Goal: Task Accomplishment & Management: Use online tool/utility

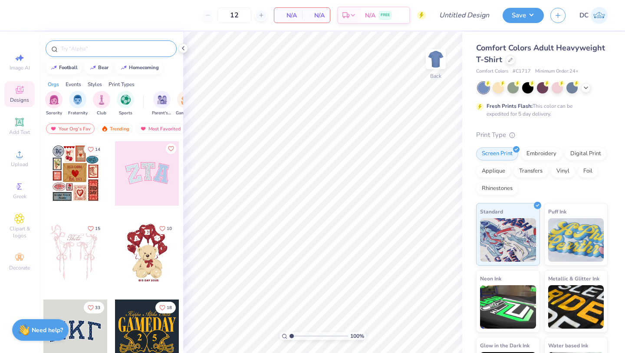
click at [84, 46] on input "text" at bounding box center [115, 48] width 111 height 9
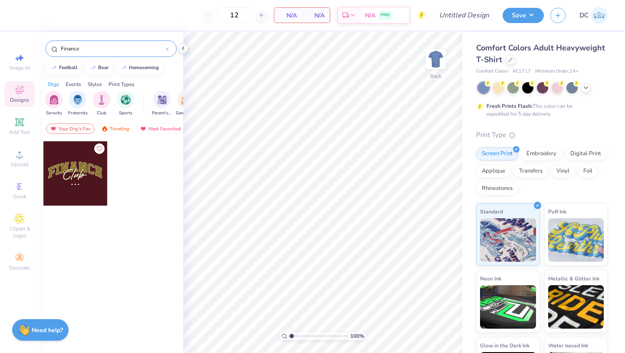
type input "Finance"
click at [85, 166] on div at bounding box center [75, 173] width 64 height 64
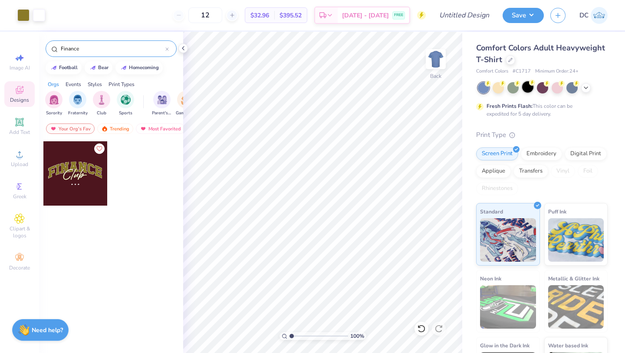
click at [527, 90] on div at bounding box center [527, 86] width 11 height 11
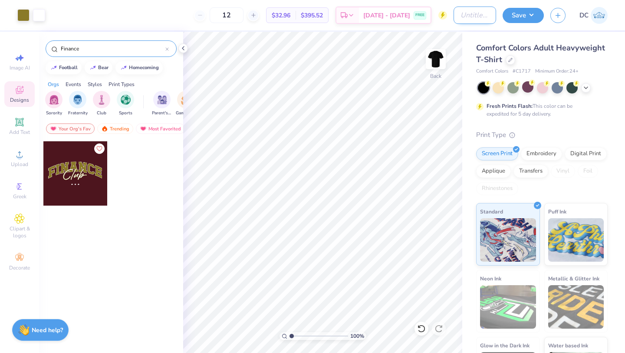
click at [480, 16] on input "Design Title" at bounding box center [475, 15] width 43 height 17
type input "Finance club"
click at [528, 16] on button "Save" at bounding box center [523, 14] width 41 height 15
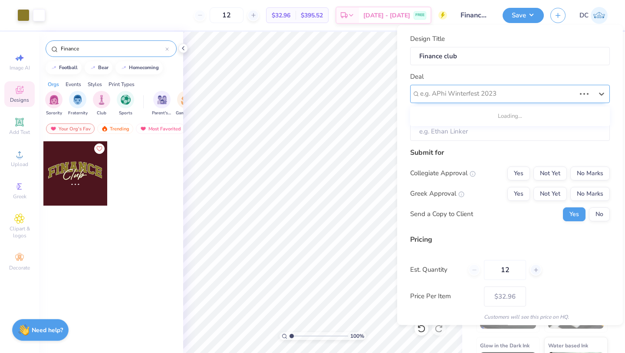
click at [488, 89] on div at bounding box center [497, 94] width 155 height 12
click at [426, 134] on input "Client" at bounding box center [510, 131] width 200 height 19
click at [448, 131] on input "Client" at bounding box center [510, 131] width 200 height 19
click at [457, 142] on div "Design Title Finance club Deal e.g. APhi Winterfest 2023 Client Submit for Coll…" at bounding box center [510, 177] width 200 height 287
click at [517, 175] on button "Yes" at bounding box center [519, 173] width 23 height 14
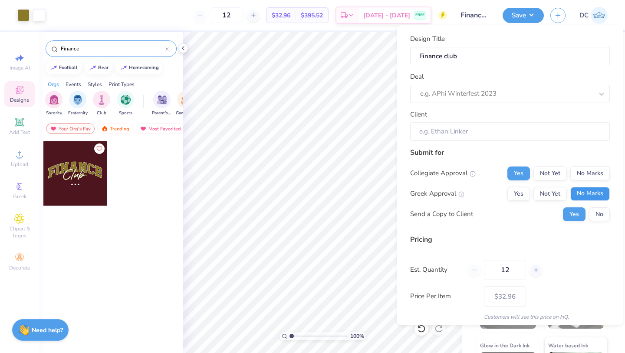
click at [580, 189] on button "No Marks" at bounding box center [590, 193] width 40 height 14
type input "$32.96"
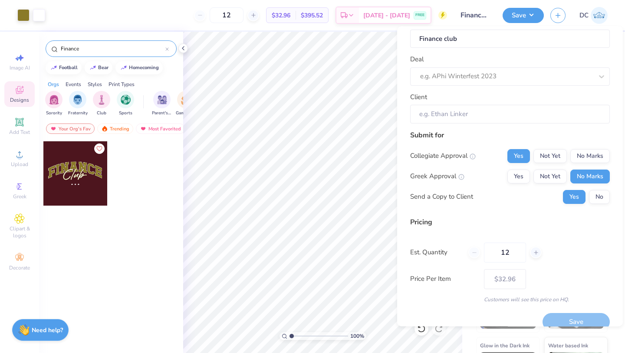
scroll to position [31, 0]
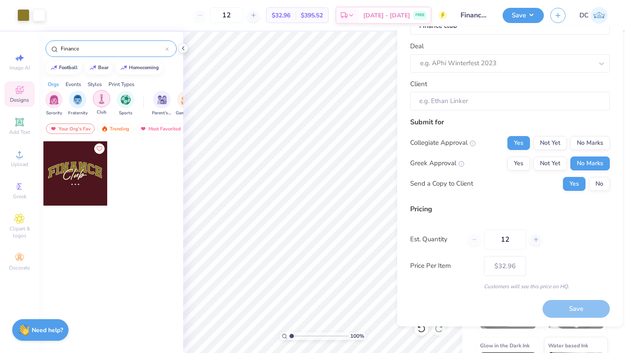
click at [106, 97] on div "filter for Club" at bounding box center [101, 98] width 17 height 17
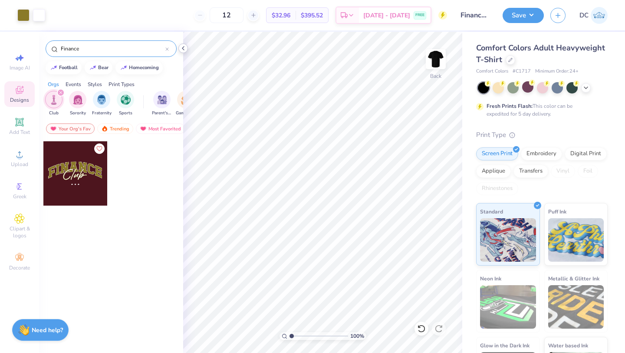
click at [184, 50] on icon at bounding box center [183, 48] width 7 height 7
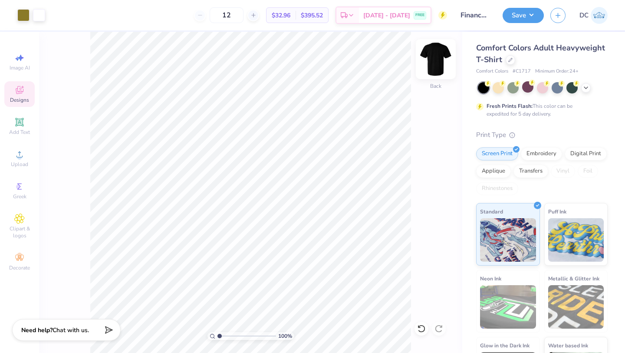
click at [439, 61] on img at bounding box center [436, 59] width 35 height 35
click at [441, 68] on img at bounding box center [436, 59] width 35 height 35
click at [442, 59] on img at bounding box center [436, 59] width 35 height 35
click at [14, 121] on icon at bounding box center [19, 122] width 10 height 10
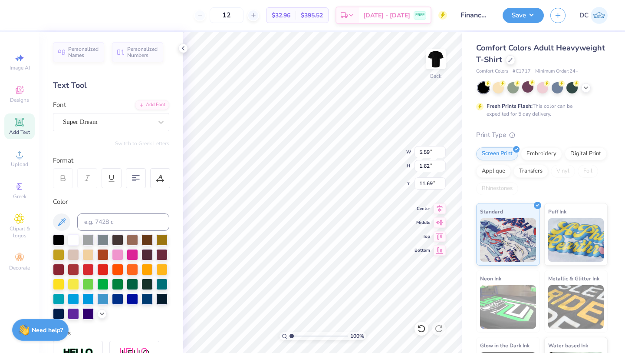
type textarea "T"
type textarea "Fall 2025"
type input "3.16"
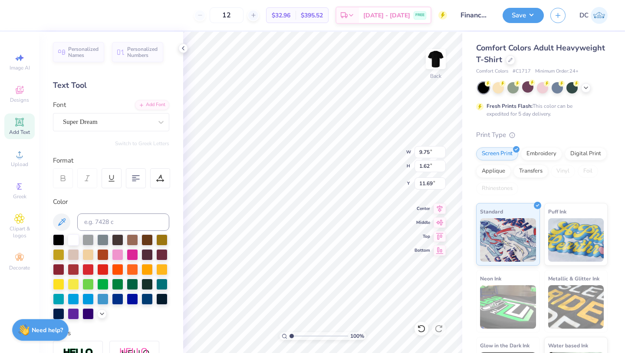
type input "0.52"
type input "2.48"
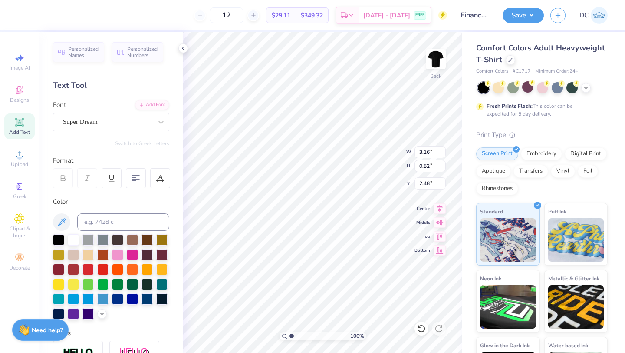
type input "4.73"
click at [21, 132] on span "Add Text" at bounding box center [19, 132] width 21 height 7
type textarea "Finance Club"
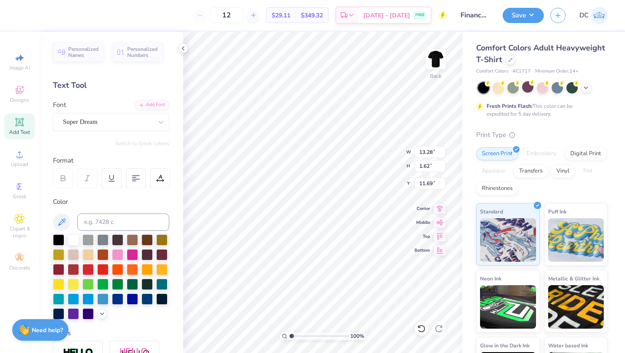
type input "5.83"
type input "0.71"
type input "3.73"
click at [440, 60] on img at bounding box center [436, 59] width 35 height 35
click at [20, 70] on span "Image AI" at bounding box center [20, 67] width 20 height 7
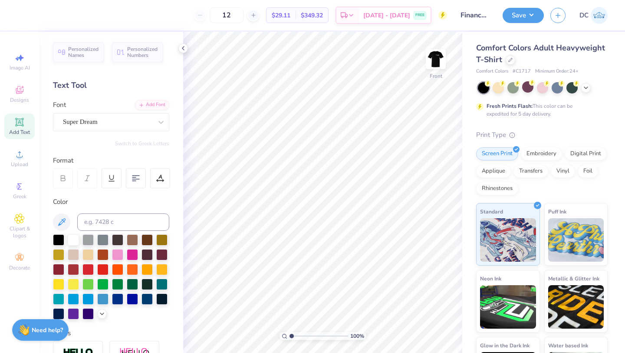
select select "4"
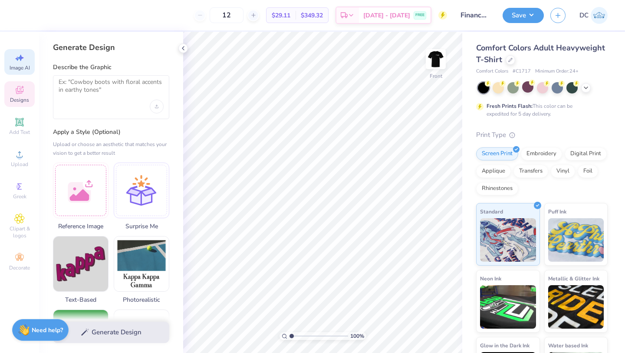
click at [21, 93] on icon at bounding box center [19, 90] width 10 height 10
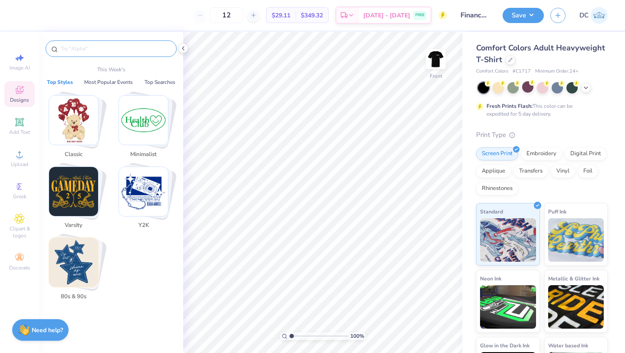
click at [78, 51] on input "text" at bounding box center [115, 48] width 111 height 9
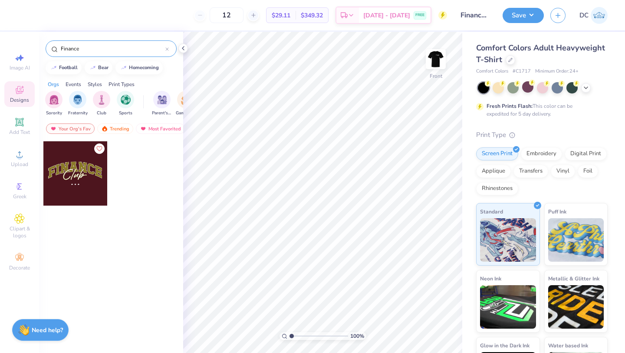
type input "Finance"
click at [78, 192] on div at bounding box center [75, 173] width 64 height 64
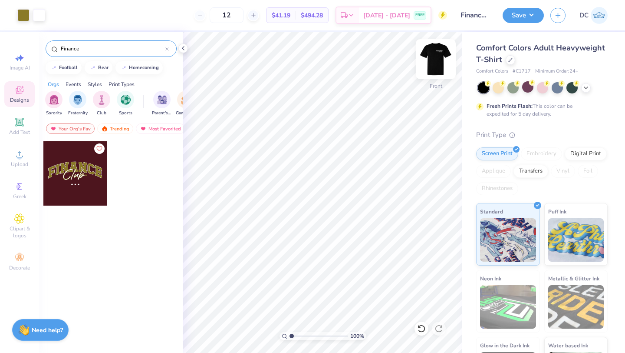
click at [445, 63] on img at bounding box center [436, 59] width 35 height 35
click at [185, 49] on icon at bounding box center [183, 48] width 7 height 7
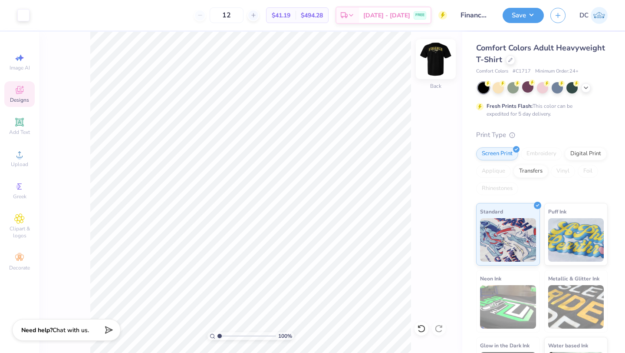
click at [434, 63] on img at bounding box center [436, 59] width 35 height 35
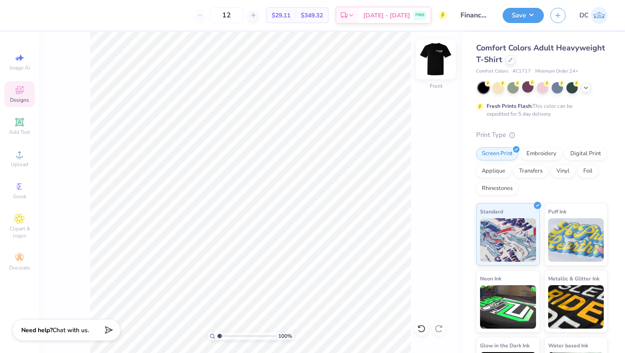
click at [438, 59] on img at bounding box center [436, 59] width 35 height 35
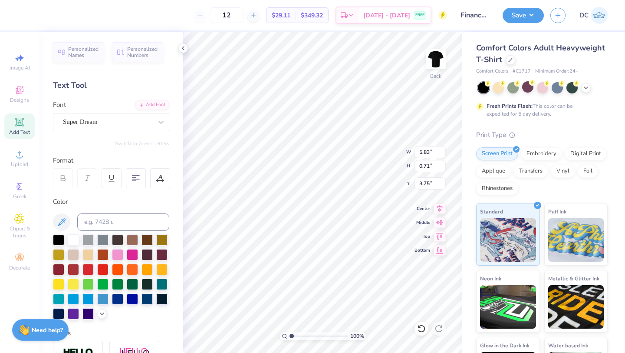
type input "3.75"
type textarea "AMA"
type input "3.71"
click at [435, 63] on img at bounding box center [436, 59] width 35 height 35
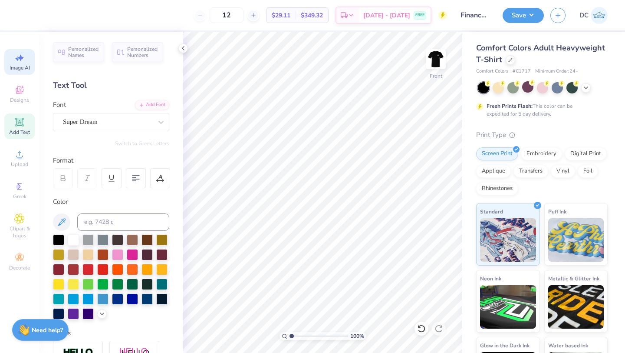
click at [20, 65] on span "Image AI" at bounding box center [20, 67] width 20 height 7
select select "4"
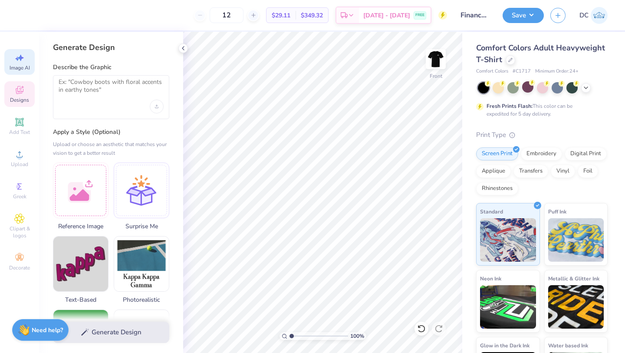
click at [20, 102] on span "Designs" at bounding box center [19, 99] width 19 height 7
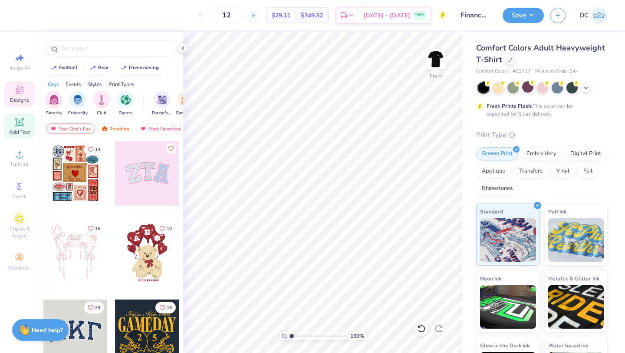
click at [20, 132] on span "Add Text" at bounding box center [19, 132] width 21 height 7
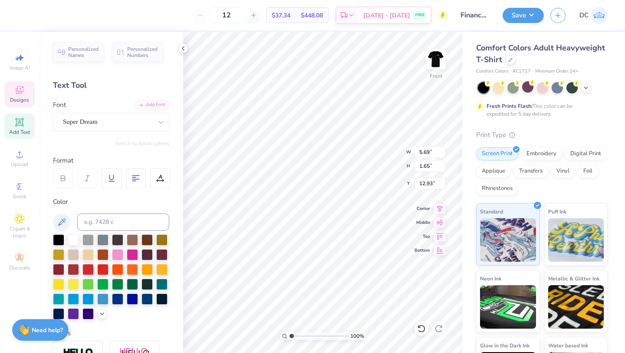
click at [16, 82] on div "Designs" at bounding box center [19, 94] width 30 height 26
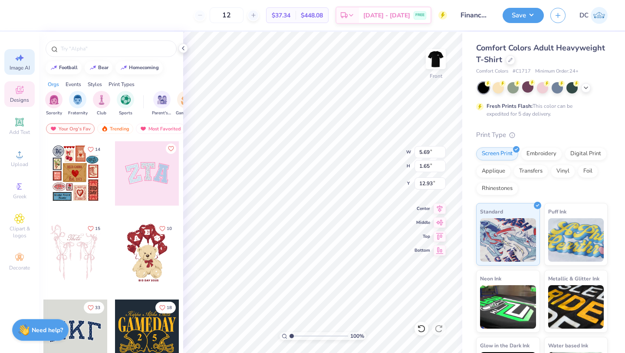
click at [13, 69] on span "Image AI" at bounding box center [20, 67] width 20 height 7
select select "4"
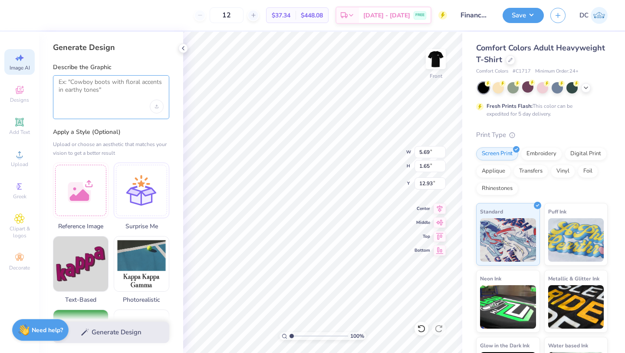
click at [102, 86] on textarea at bounding box center [111, 89] width 105 height 22
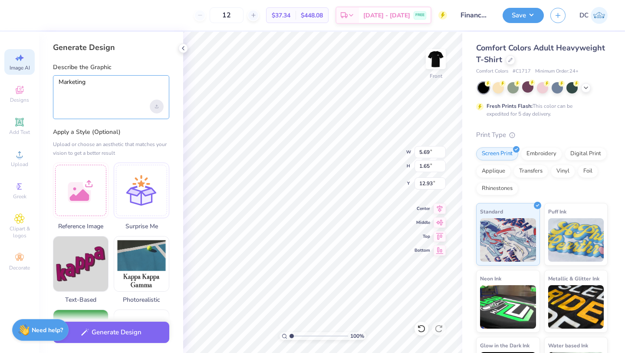
type textarea "Marketing"
click at [159, 104] on div "Upload image" at bounding box center [157, 106] width 14 height 14
click at [16, 103] on span "Designs" at bounding box center [19, 99] width 19 height 7
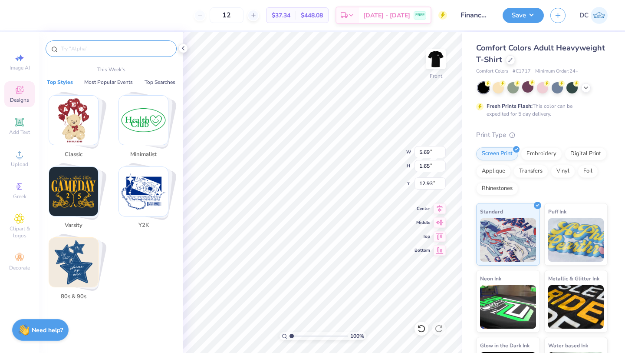
click at [109, 46] on input "text" at bounding box center [115, 48] width 111 height 9
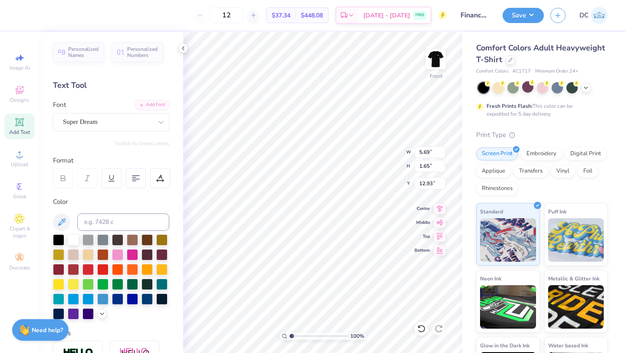
type textarea "TET"
click at [559, 89] on div at bounding box center [557, 86] width 11 height 11
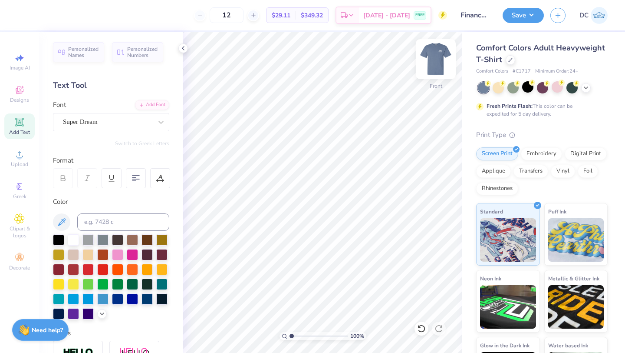
click at [444, 61] on img at bounding box center [436, 59] width 35 height 35
click at [444, 61] on img at bounding box center [435, 58] width 17 height 17
click at [30, 96] on div "Designs" at bounding box center [19, 94] width 30 height 26
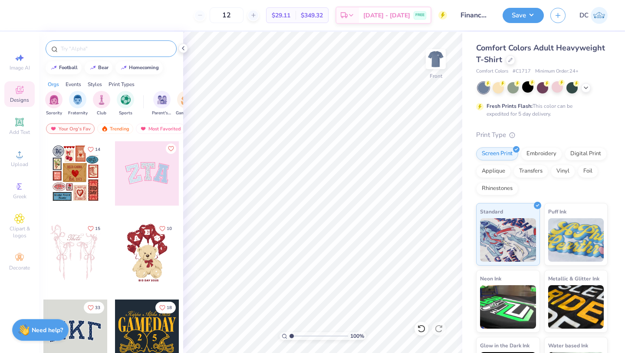
click at [103, 51] on input "text" at bounding box center [115, 48] width 111 height 9
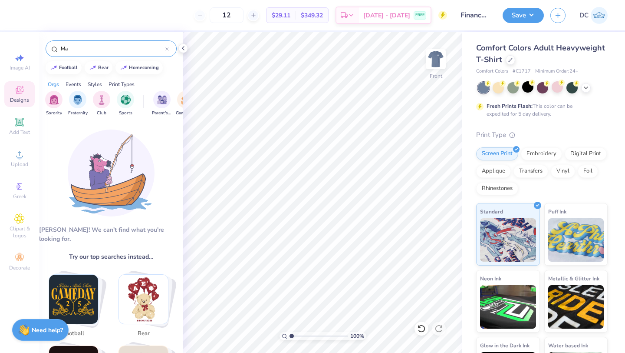
type input "M"
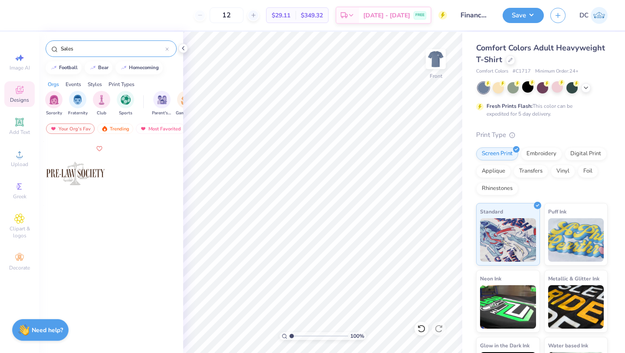
click at [103, 47] on input "Sales" at bounding box center [113, 48] width 106 height 9
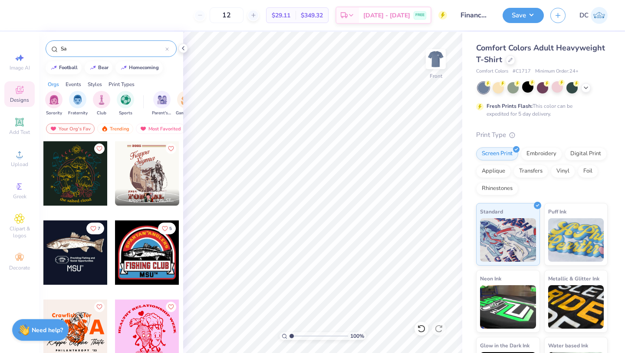
type input "S"
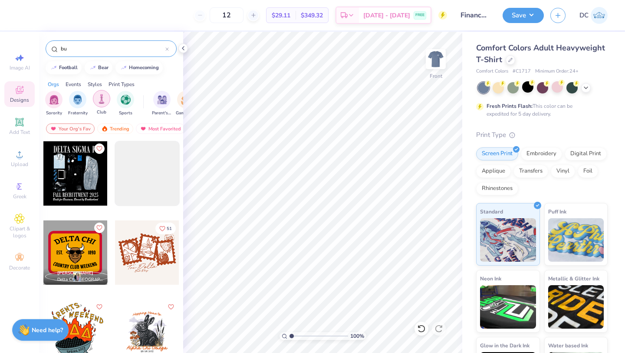
click at [102, 102] on img "filter for Club" at bounding box center [102, 99] width 10 height 10
click at [98, 47] on input "bu" at bounding box center [113, 48] width 106 height 9
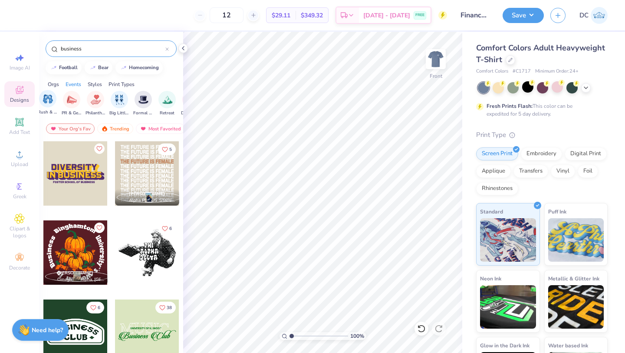
scroll to position [0, 166]
type input "business"
click at [109, 101] on div "filter for Big Little Reveal" at bounding box center [115, 98] width 17 height 17
click at [67, 103] on div "filter for Rush & Bid" at bounding box center [67, 98] width 17 height 17
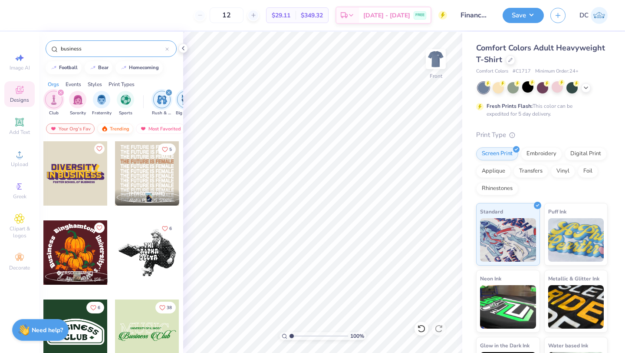
click at [108, 131] on div "Trending" at bounding box center [115, 128] width 36 height 10
click at [83, 165] on div at bounding box center [75, 173] width 64 height 64
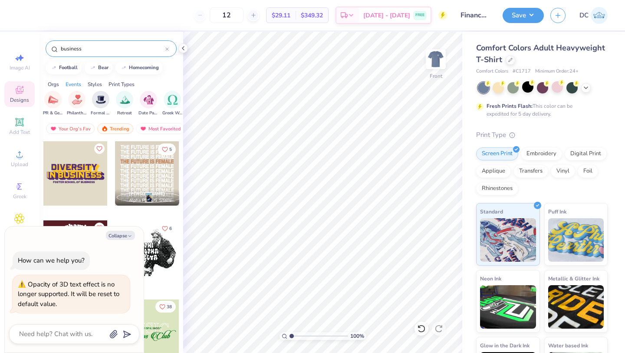
click at [164, 304] on icon "Like" at bounding box center [162, 306] width 6 height 6
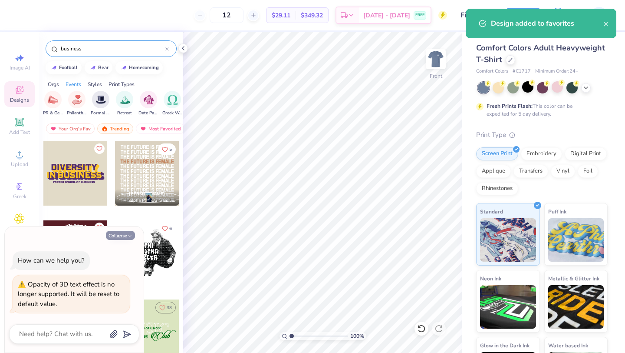
click at [123, 236] on button "Collapse" at bounding box center [120, 235] width 29 height 9
type textarea "x"
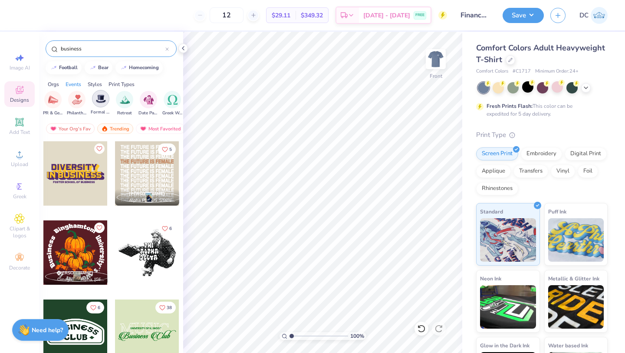
click at [97, 104] on div "filter for Formal & Semi" at bounding box center [100, 98] width 17 height 17
click at [167, 49] on icon at bounding box center [167, 49] width 3 height 3
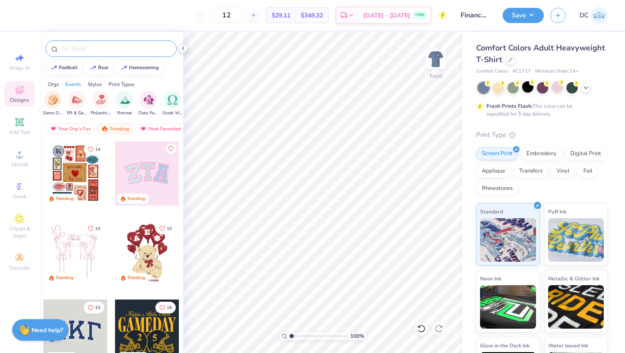
click at [186, 46] on icon at bounding box center [183, 48] width 7 height 7
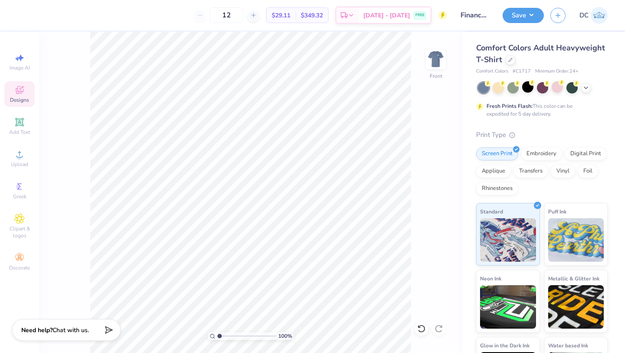
click at [23, 92] on icon at bounding box center [19, 90] width 10 height 10
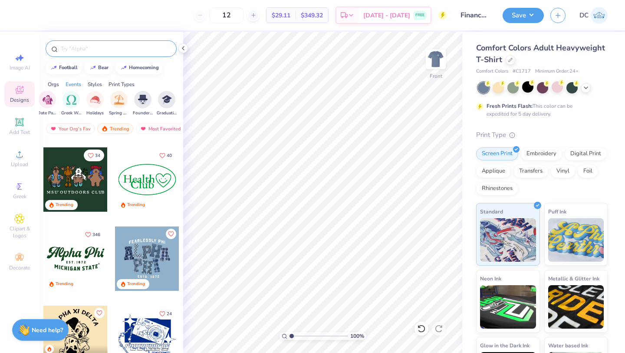
scroll to position [0, 318]
click at [93, 49] on input "text" at bounding box center [115, 48] width 111 height 9
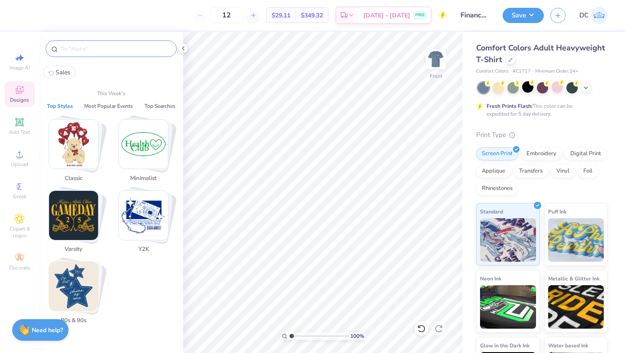
click at [79, 129] on img "Stack Card Button Classic" at bounding box center [73, 143] width 49 height 49
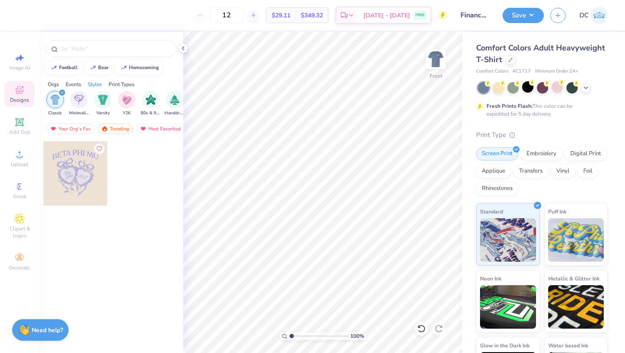
scroll to position [0, 455]
click at [85, 111] on span "Minimalist" at bounding box center [78, 112] width 20 height 7
click at [85, 93] on icon "filter for Classic" at bounding box center [84, 92] width 3 height 3
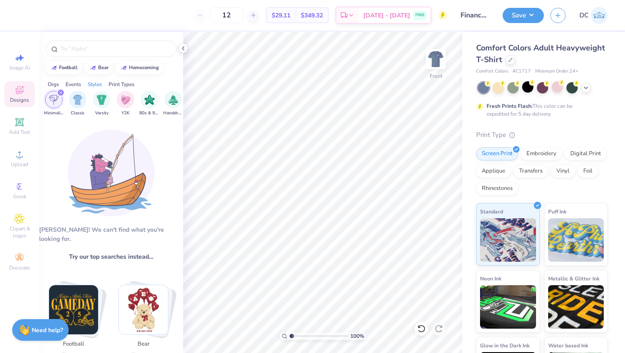
click at [61, 92] on icon "filter for Minimalist" at bounding box center [60, 92] width 3 height 3
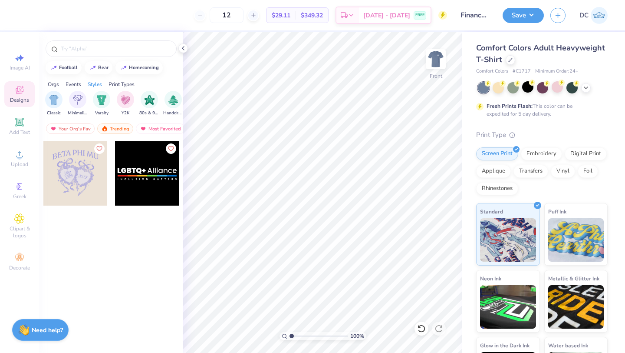
click at [54, 83] on div "Orgs" at bounding box center [53, 84] width 11 height 8
click at [63, 90] on div "filter for Club" at bounding box center [61, 93] width 8 height 8
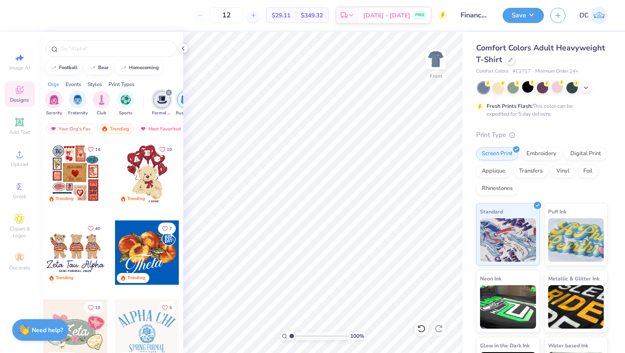
click at [168, 91] on icon "filter for Formal & Semi" at bounding box center [168, 92] width 3 height 3
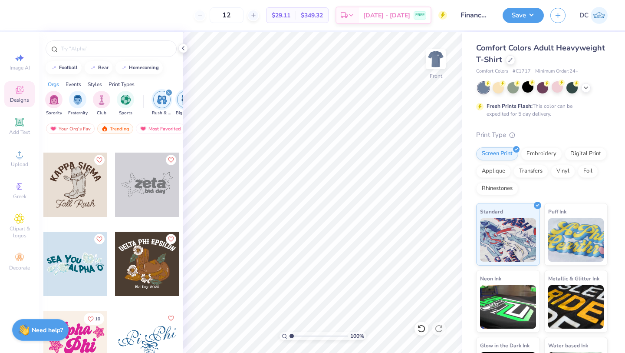
scroll to position [783, 0]
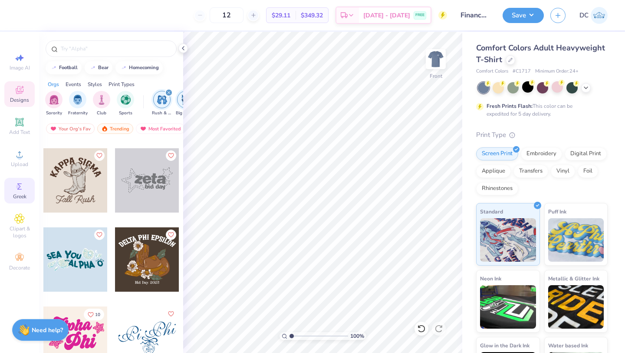
click at [23, 193] on span "Greek" at bounding box center [19, 196] width 13 height 7
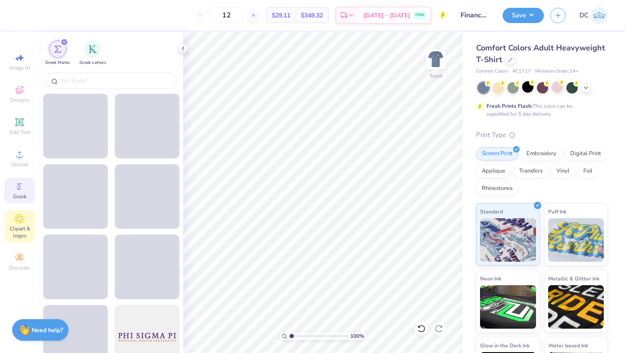
click at [20, 214] on icon at bounding box center [19, 218] width 10 height 10
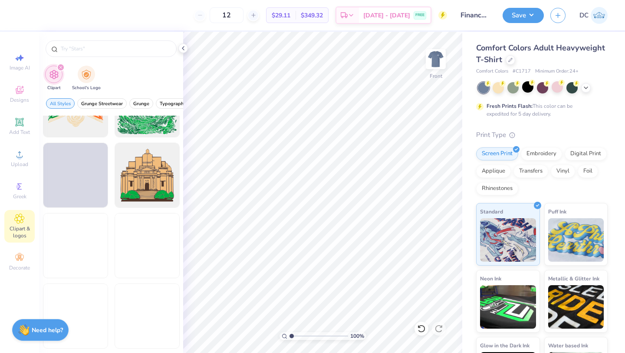
scroll to position [1927, 0]
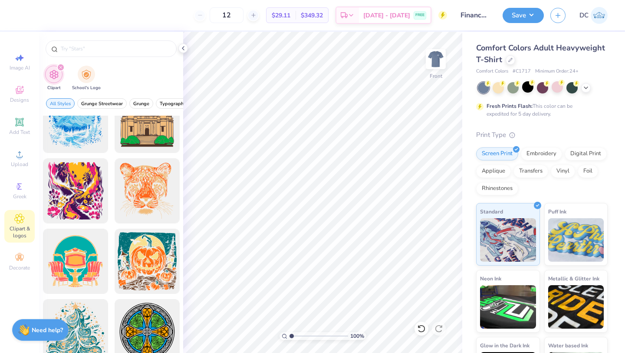
click at [16, 244] on div "Image AI Designs Add Text Upload Greek Clipart & logos Decorate" at bounding box center [19, 161] width 30 height 225
click at [16, 249] on div "Decorate" at bounding box center [19, 262] width 30 height 26
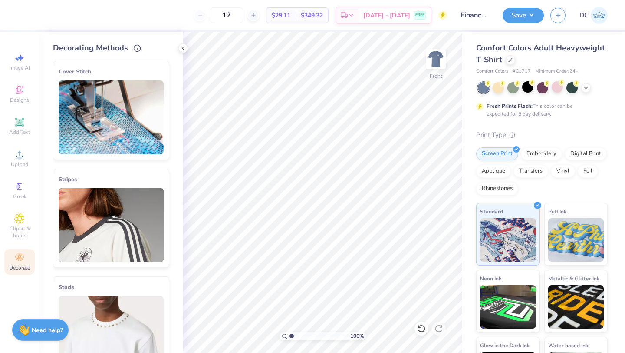
click at [98, 205] on img at bounding box center [111, 225] width 105 height 74
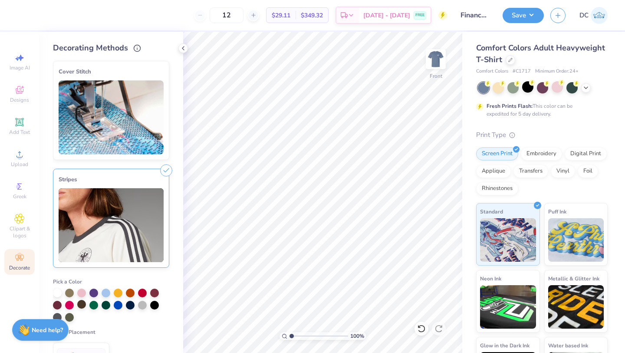
click at [86, 302] on div at bounding box center [81, 304] width 9 height 9
click at [165, 169] on icon at bounding box center [166, 170] width 12 height 12
click at [148, 106] on img at bounding box center [111, 117] width 105 height 74
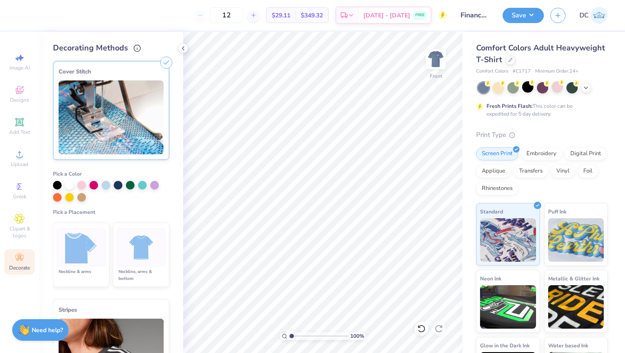
click at [96, 253] on img at bounding box center [81, 247] width 33 height 33
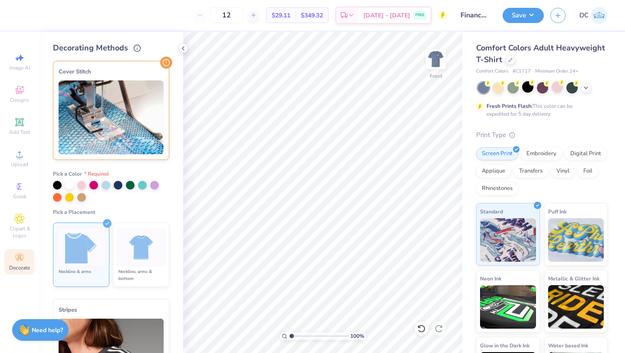
click at [131, 99] on img at bounding box center [111, 117] width 105 height 74
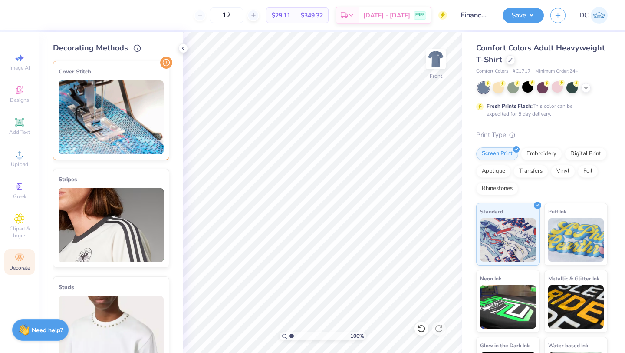
click at [124, 196] on img at bounding box center [111, 225] width 105 height 74
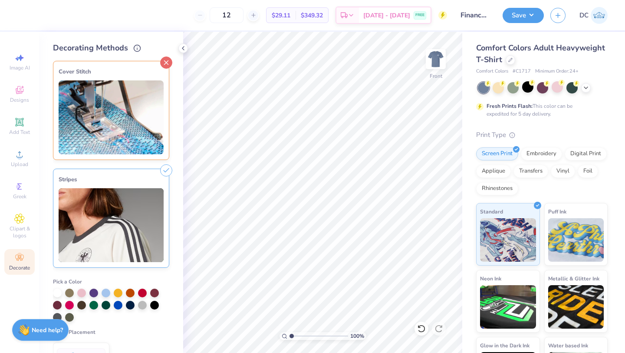
click at [165, 64] on icon at bounding box center [166, 62] width 12 height 12
click at [22, 111] on div "Image AI Designs Add Text Upload Greek Clipart & logos Decorate" at bounding box center [19, 161] width 30 height 225
click at [22, 99] on span "Designs" at bounding box center [19, 99] width 19 height 7
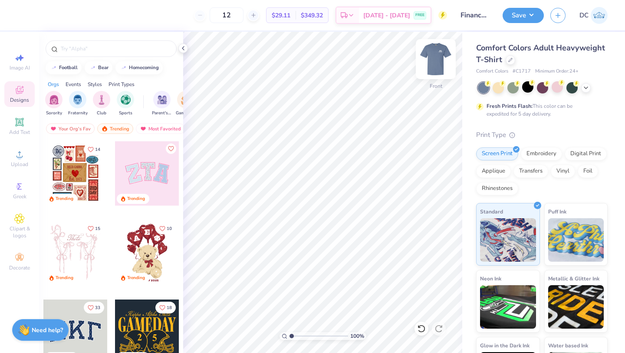
click at [441, 61] on img at bounding box center [436, 59] width 35 height 35
click at [435, 66] on img at bounding box center [436, 59] width 35 height 35
click at [428, 72] on img at bounding box center [436, 59] width 35 height 35
click at [90, 51] on input "text" at bounding box center [115, 48] width 111 height 9
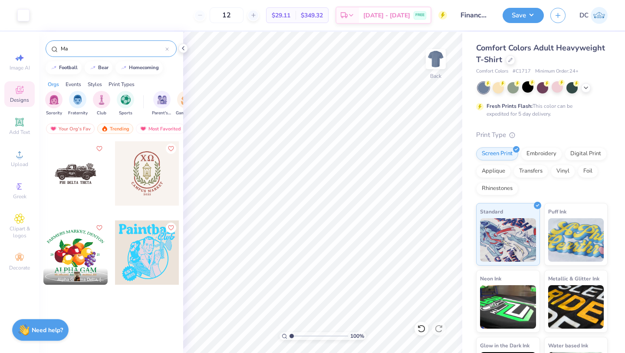
type input "M"
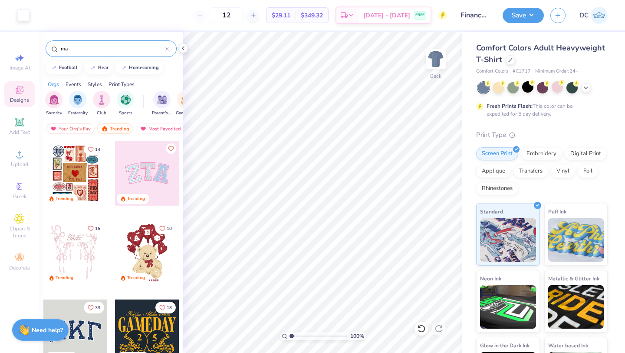
type input "m"
type input "American"
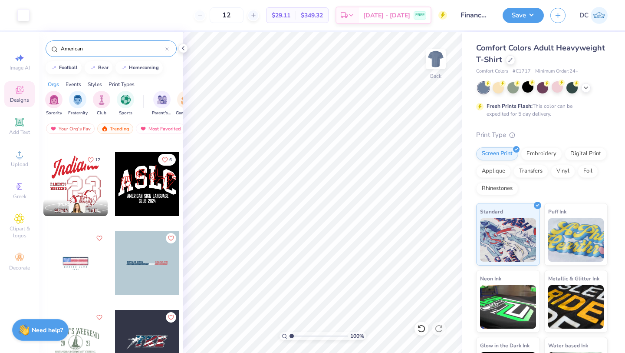
scroll to position [112, 0]
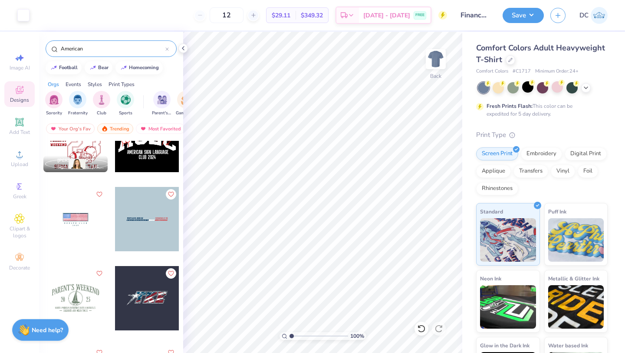
click at [89, 208] on div at bounding box center [75, 219] width 64 height 64
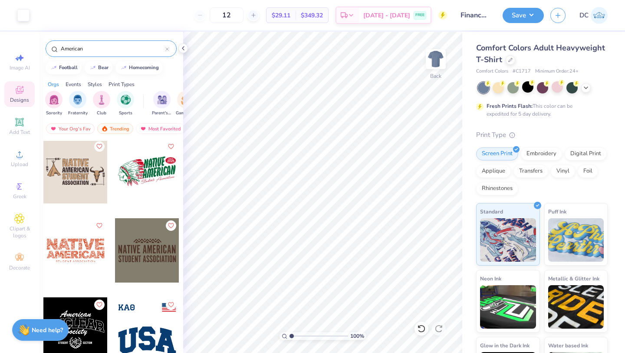
scroll to position [759, 0]
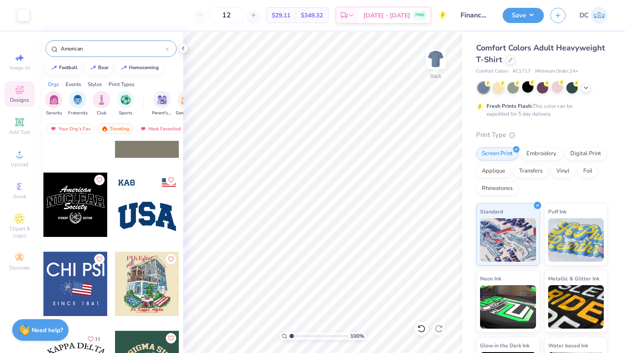
click at [166, 46] on div at bounding box center [166, 49] width 3 height 8
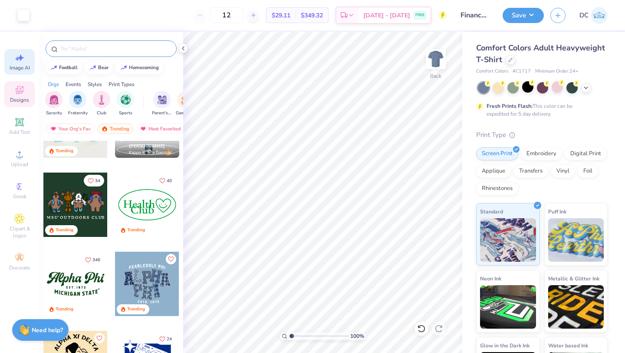
click at [19, 66] on span "Image AI" at bounding box center [20, 67] width 20 height 7
select select "4"
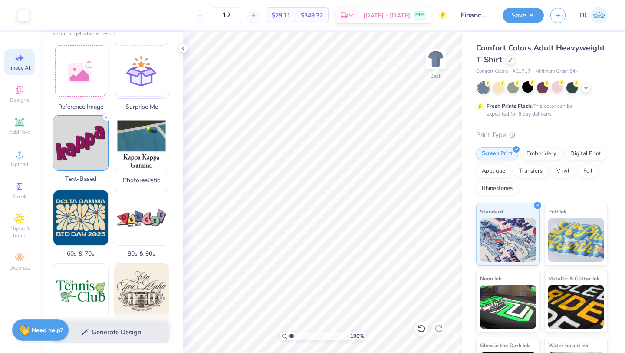
scroll to position [121, 0]
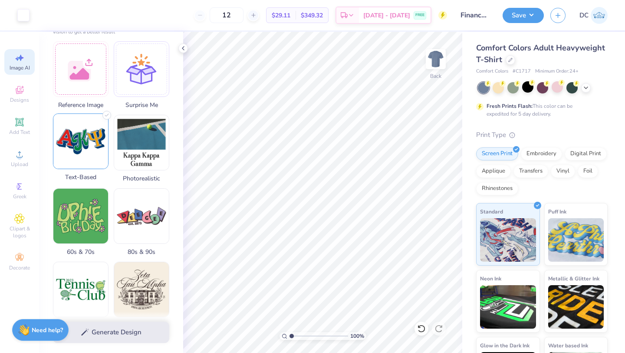
click at [82, 158] on img at bounding box center [80, 141] width 55 height 55
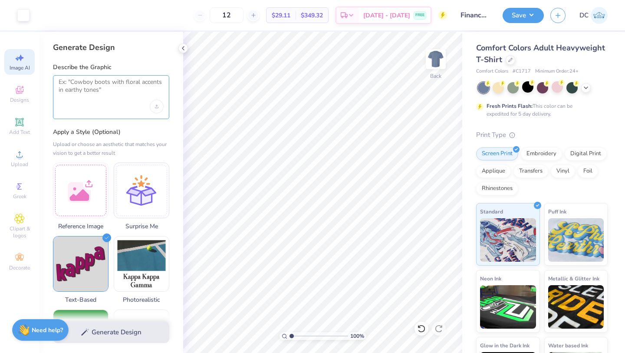
click at [89, 89] on textarea at bounding box center [111, 89] width 105 height 22
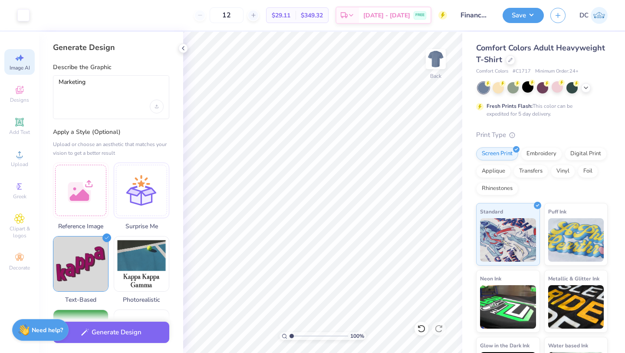
click at [164, 108] on div "Marketing" at bounding box center [111, 97] width 116 height 44
click at [159, 107] on div "Upload image" at bounding box center [157, 106] width 14 height 14
click at [119, 102] on div "Marketing" at bounding box center [111, 97] width 116 height 44
click at [96, 86] on textarea "Marketing" at bounding box center [111, 89] width 105 height 22
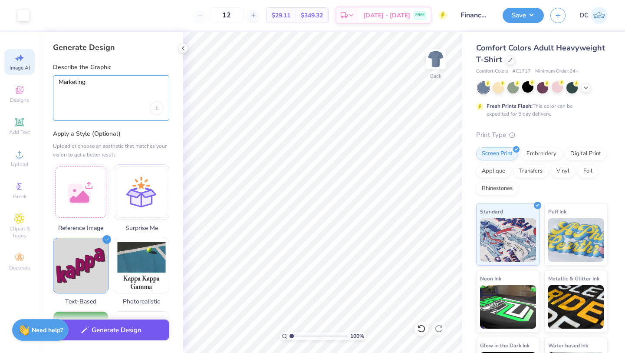
type textarea "Marketing"
click at [104, 340] on button "Generate Design" at bounding box center [111, 329] width 116 height 21
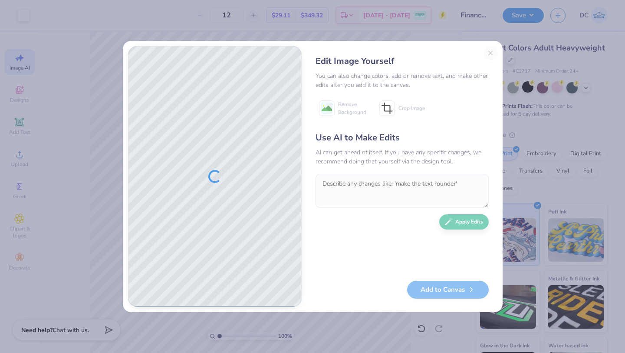
click at [490, 49] on div "Edit Image Yourself You can also change colors, add or remove text, and make ot…" at bounding box center [402, 176] width 191 height 260
click at [253, 172] on div at bounding box center [215, 176] width 173 height 260
click at [497, 42] on div "Edit Image Yourself You can also change colors, add or remove text, and make ot…" at bounding box center [313, 176] width 380 height 271
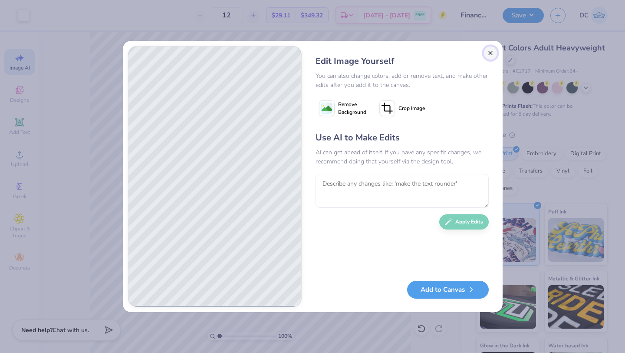
click at [491, 53] on button "Close" at bounding box center [491, 53] width 14 height 14
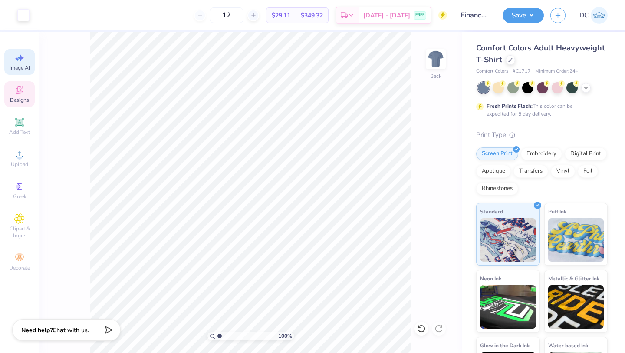
click at [25, 96] on div "Designs" at bounding box center [19, 94] width 30 height 26
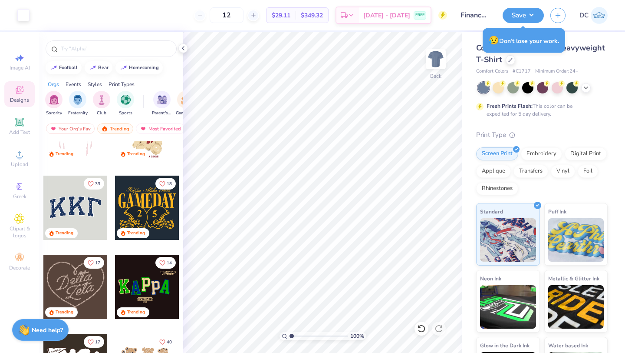
scroll to position [193, 0]
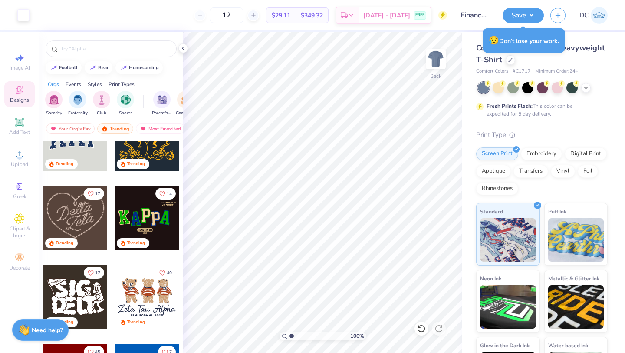
click at [559, 36] on div "😥 Don’t lose your work." at bounding box center [524, 40] width 82 height 25
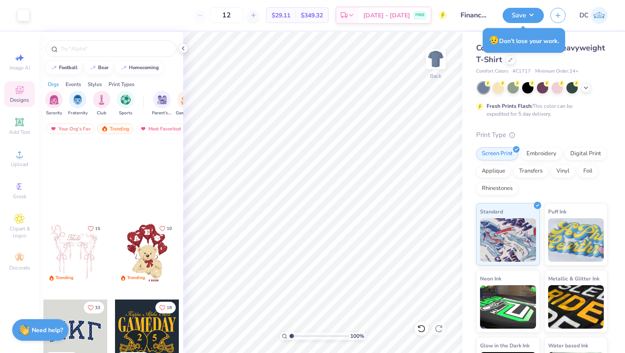
scroll to position [193, 0]
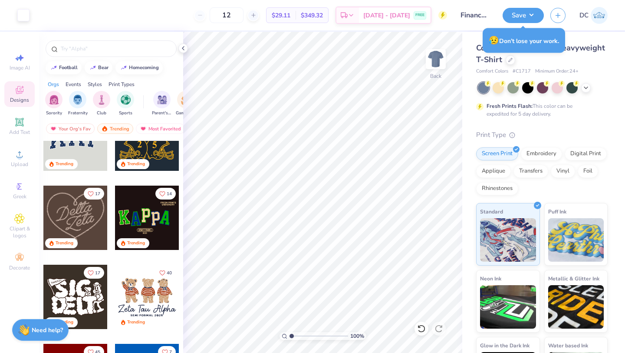
click at [568, 42] on div "Comfort Colors Adult Heavyweight T-Shirt Comfort Colors # C1717 Minimum Order: …" at bounding box center [543, 215] width 163 height 367
click at [86, 40] on div at bounding box center [111, 48] width 131 height 16
click at [84, 48] on input "text" at bounding box center [115, 48] width 111 height 9
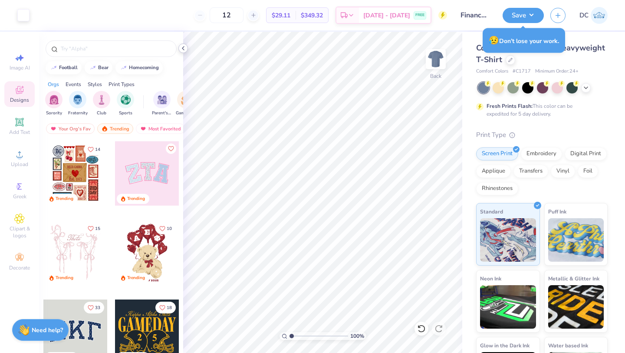
click at [186, 46] on icon at bounding box center [183, 48] width 7 height 7
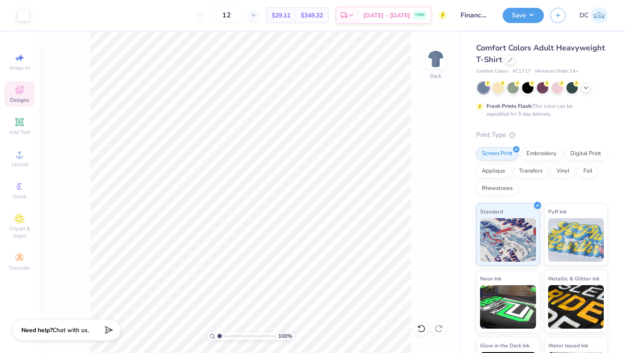
click at [15, 87] on icon at bounding box center [19, 90] width 10 height 10
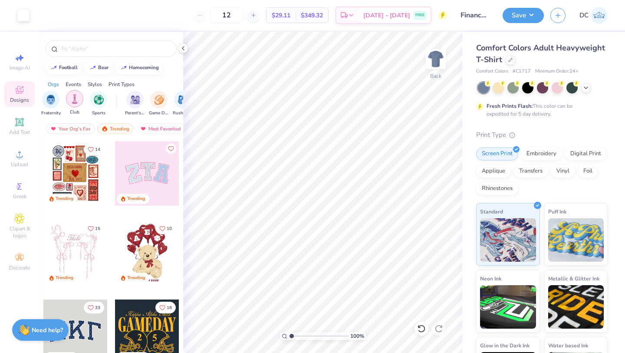
scroll to position [0, 0]
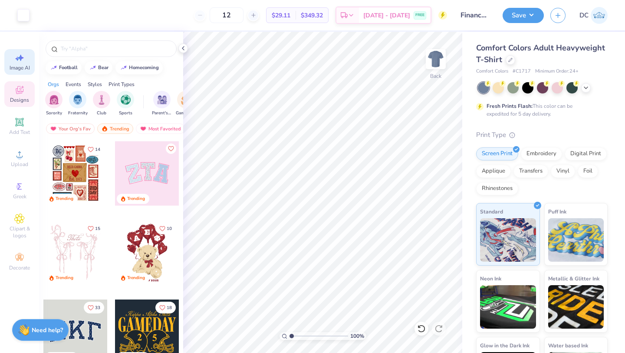
click at [22, 59] on icon at bounding box center [19, 58] width 10 height 10
select select "4"
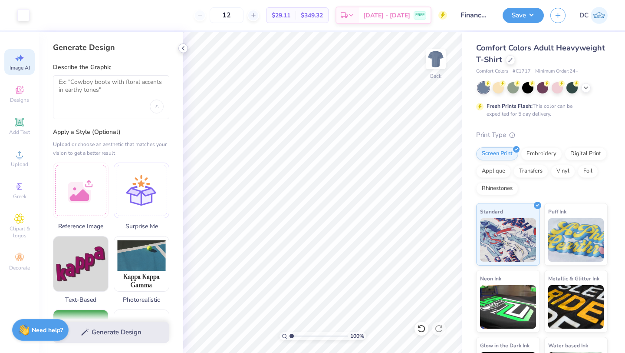
click at [183, 44] on div at bounding box center [183, 48] width 10 height 10
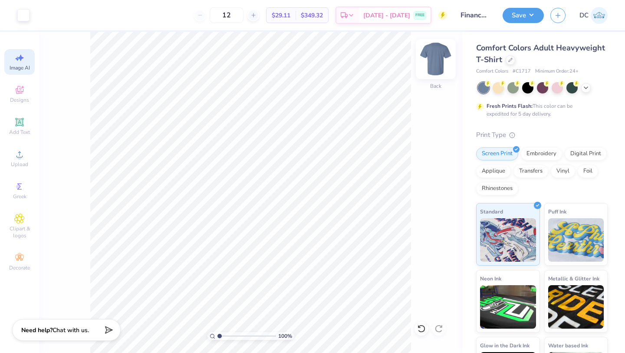
click at [438, 56] on img at bounding box center [436, 59] width 35 height 35
click at [20, 119] on icon at bounding box center [19, 122] width 7 height 7
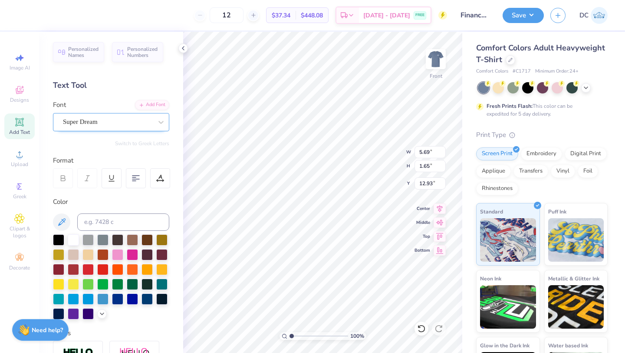
click at [125, 124] on div "Super Dream" at bounding box center [107, 121] width 91 height 13
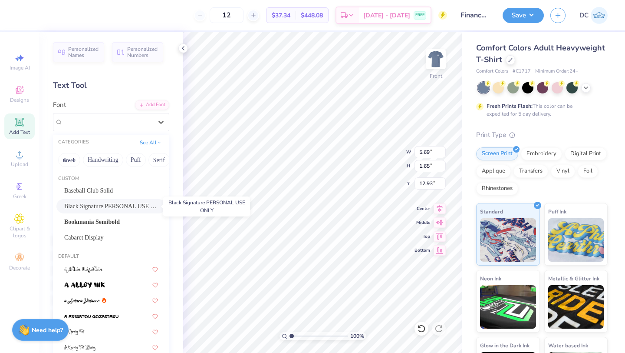
click at [116, 204] on span "Black Signature PERSONAL USE ONLY" at bounding box center [111, 205] width 94 height 9
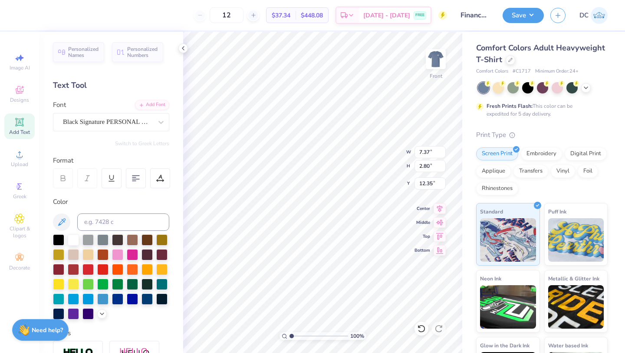
type input "7.37"
type input "2.80"
type input "12.35"
type textarea "A"
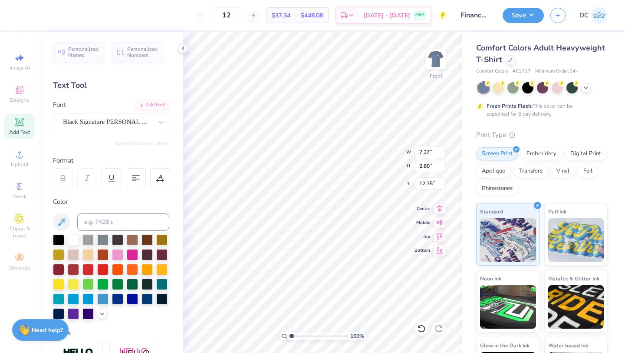
type textarea "The American Marketing"
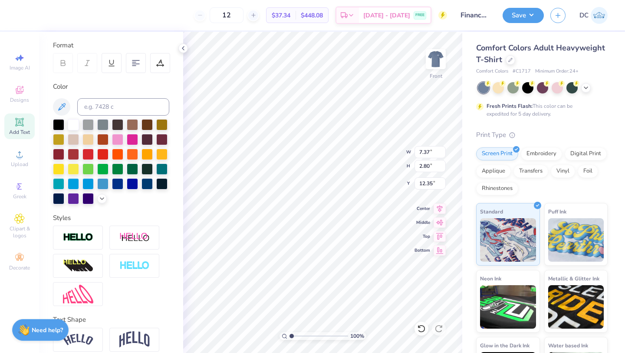
scroll to position [152, 0]
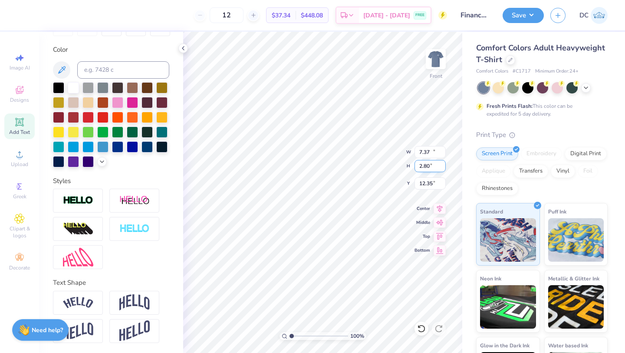
type input "14.53"
type input "1.96"
type input "9.41"
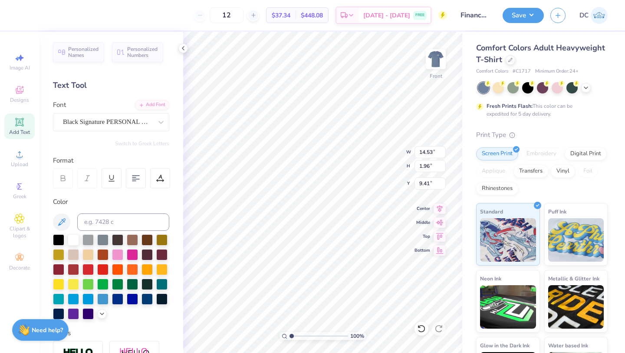
type input "3.93"
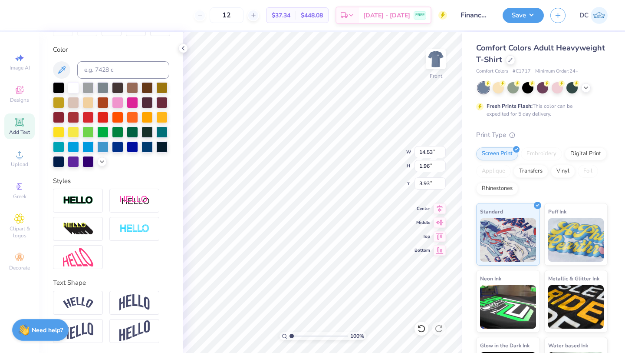
scroll to position [0, 1]
type textarea "The American Marketing Association"
click at [438, 211] on icon at bounding box center [440, 207] width 12 height 10
click at [440, 208] on icon at bounding box center [440, 207] width 6 height 7
type input "3.34"
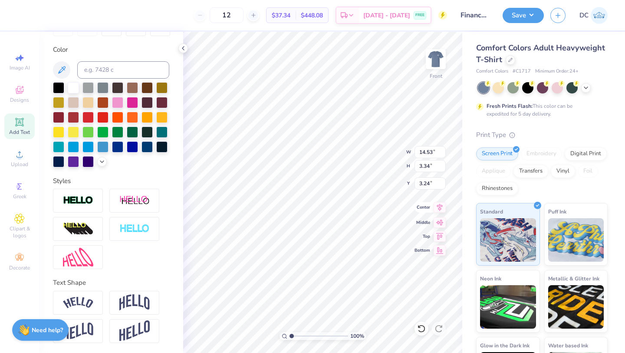
scroll to position [0, 2]
click at [436, 208] on icon at bounding box center [440, 207] width 12 height 10
type input "3.26"
type textarea "The American Marketing Association"
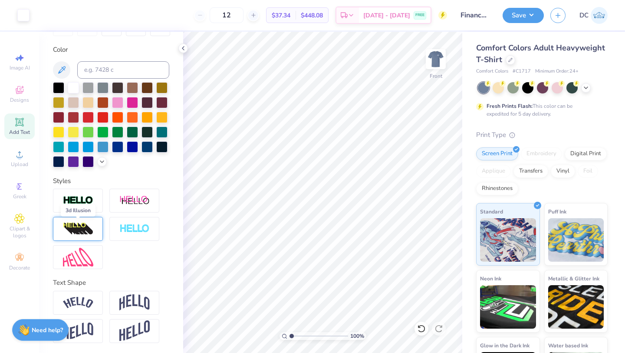
click at [90, 223] on img at bounding box center [78, 229] width 30 height 14
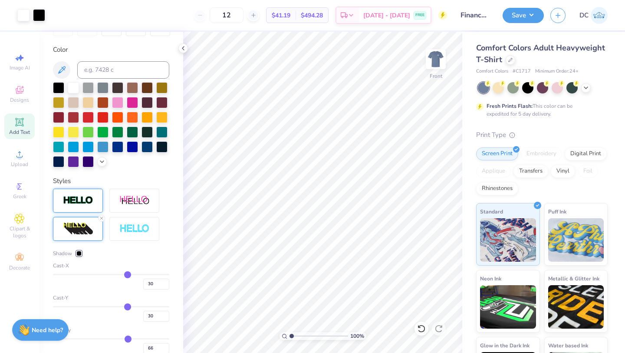
click at [95, 202] on div at bounding box center [78, 200] width 50 height 24
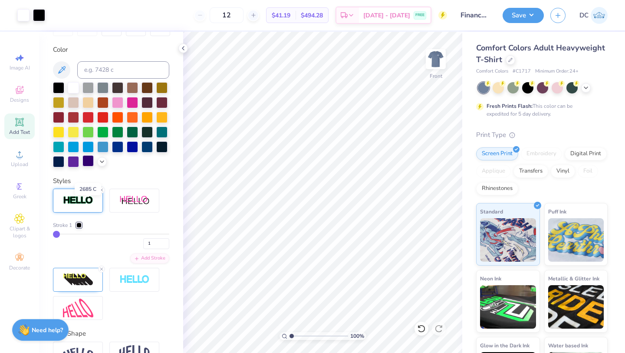
scroll to position [0, 0]
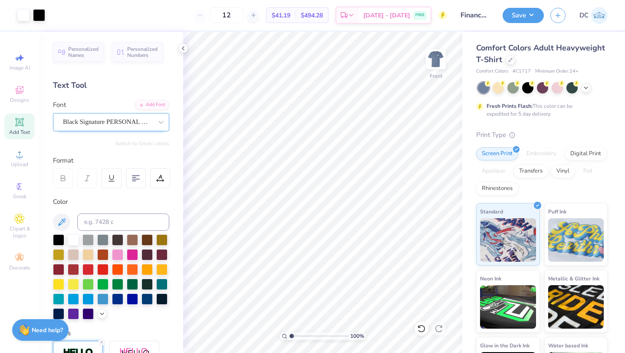
click at [136, 122] on div "Black Signature PERSONAL USE ONLY" at bounding box center [107, 121] width 91 height 13
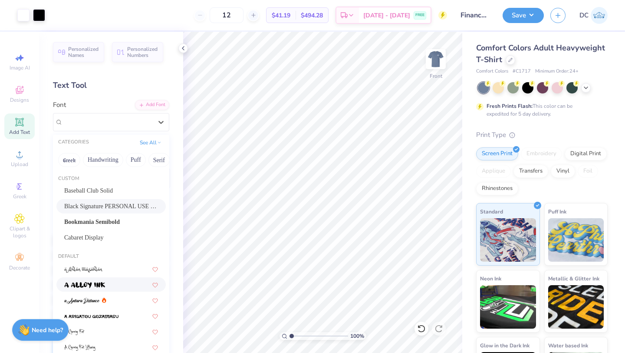
click at [100, 284] on img at bounding box center [84, 285] width 41 height 6
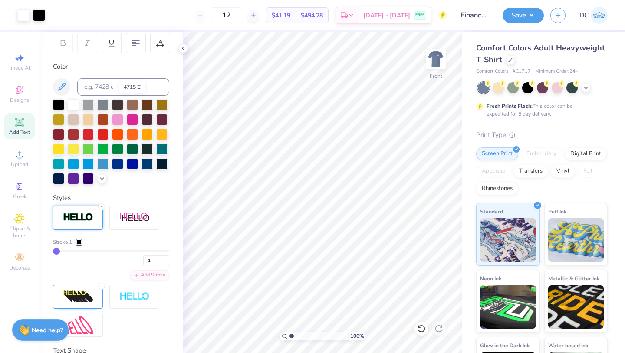
scroll to position [203, 0]
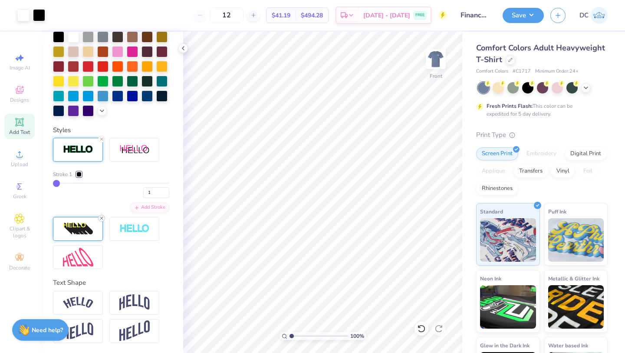
click at [102, 215] on icon at bounding box center [101, 217] width 5 height 5
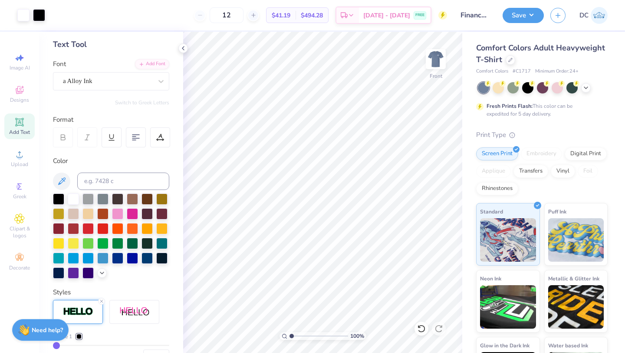
scroll to position [0, 0]
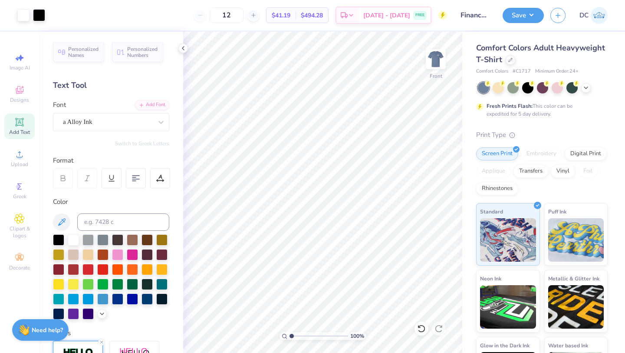
click at [25, 122] on div "Add Text" at bounding box center [19, 126] width 30 height 26
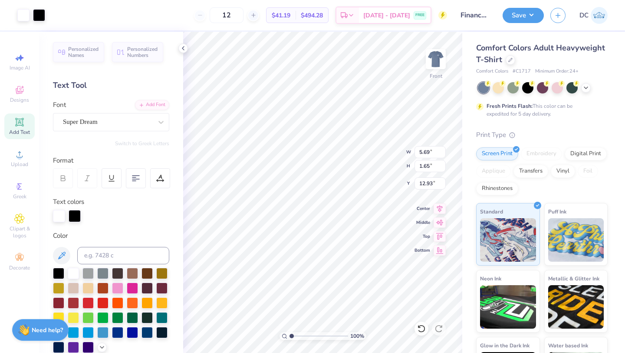
type input "5.72"
type input "1.68"
type input "12.91"
type textarea "M"
type textarea "Fall 2025"
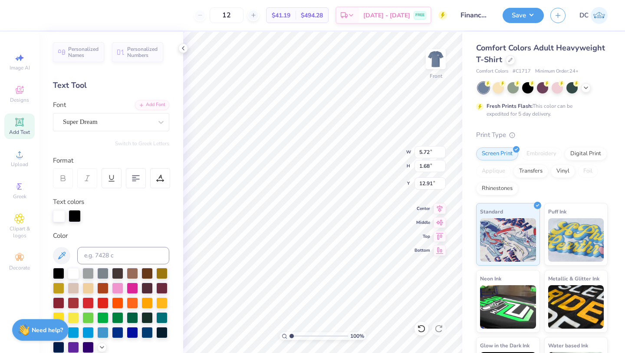
scroll to position [0, 1]
click at [389, 157] on div "100 % Front W 5.72 5.72 " H 1.68 1.68 " Y 12.91 12.91 " Center Middle Top Bottom" at bounding box center [322, 192] width 279 height 321
type input "7.15"
click at [110, 124] on div "Super Dream" at bounding box center [107, 121] width 91 height 13
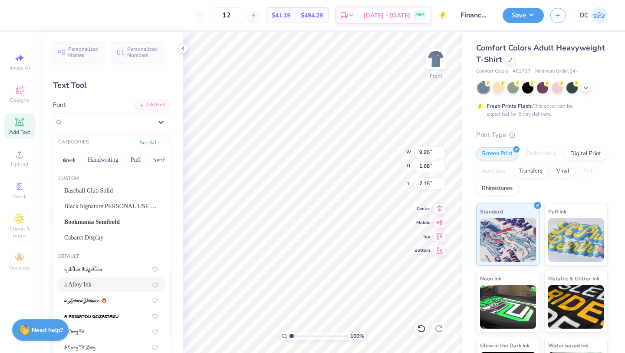
click at [92, 283] on span "a Alloy Ink" at bounding box center [77, 284] width 27 height 9
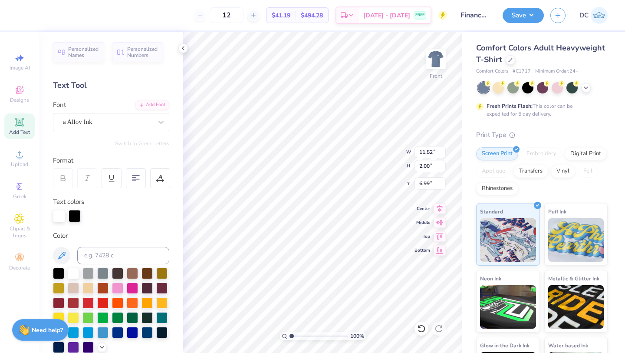
type input "11.52"
type input "2.00"
type input "6.99"
click at [440, 70] on img at bounding box center [436, 59] width 35 height 35
click at [12, 95] on div "Designs" at bounding box center [19, 94] width 30 height 26
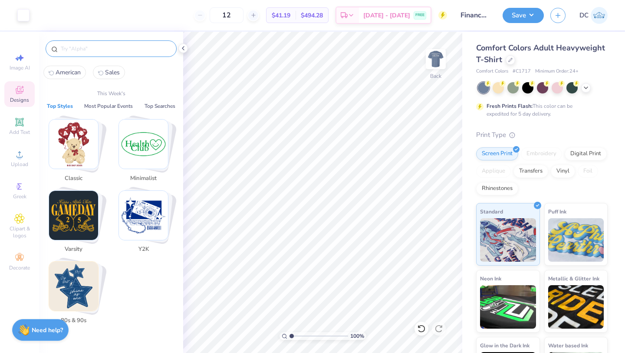
click at [78, 52] on input "text" at bounding box center [115, 48] width 111 height 9
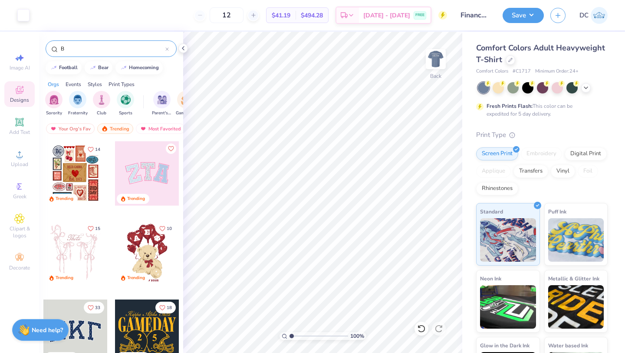
type input "Bu"
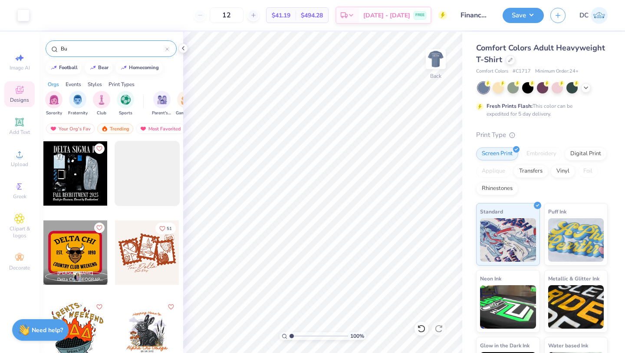
type input "B"
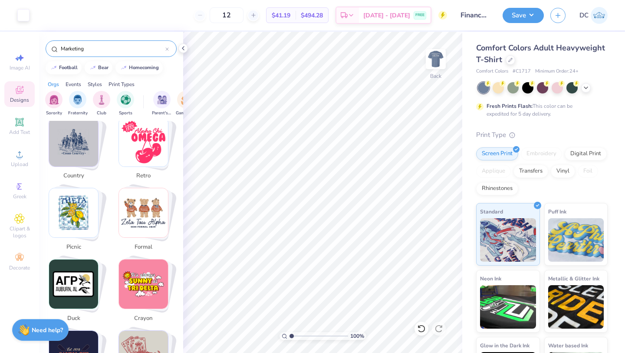
scroll to position [1375, 0]
click at [59, 132] on img "Stack Card Button country" at bounding box center [73, 142] width 49 height 49
type input "country"
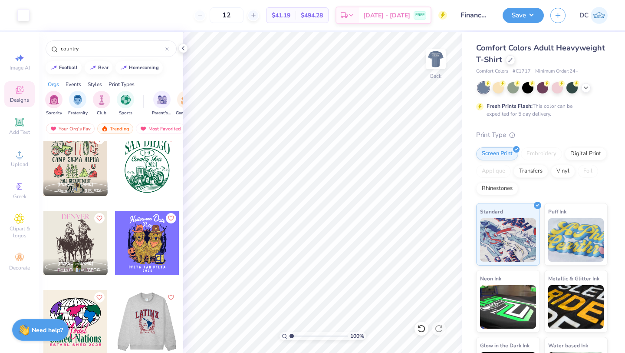
scroll to position [0, 0]
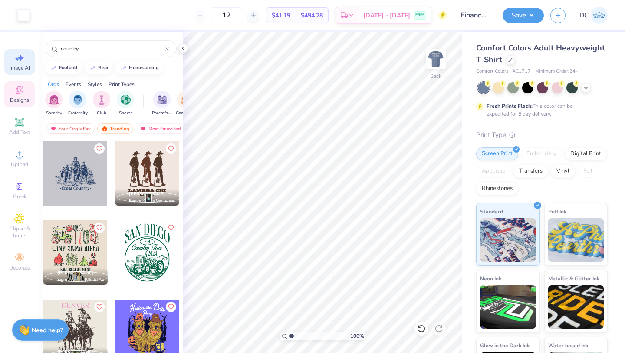
click at [30, 61] on div "Image AI" at bounding box center [19, 62] width 30 height 26
select select "4"
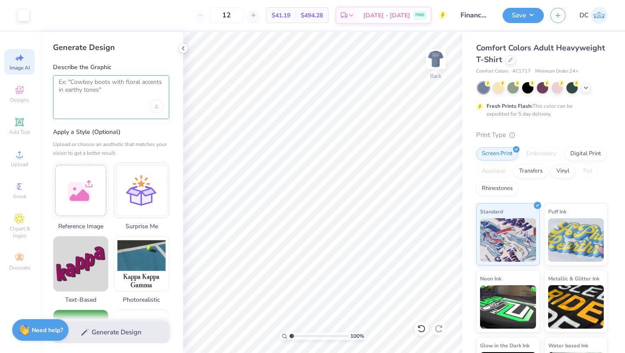
click at [135, 94] on textarea at bounding box center [111, 89] width 105 height 22
click at [21, 221] on icon at bounding box center [19, 218] width 10 height 10
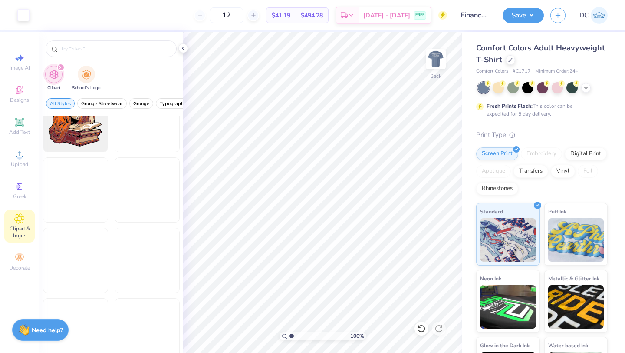
scroll to position [2506, 0]
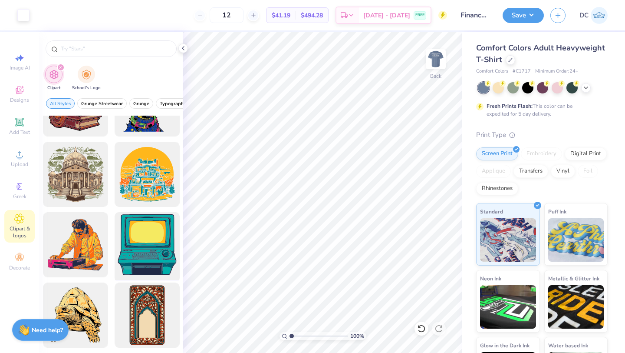
click at [146, 247] on div at bounding box center [147, 245] width 72 height 72
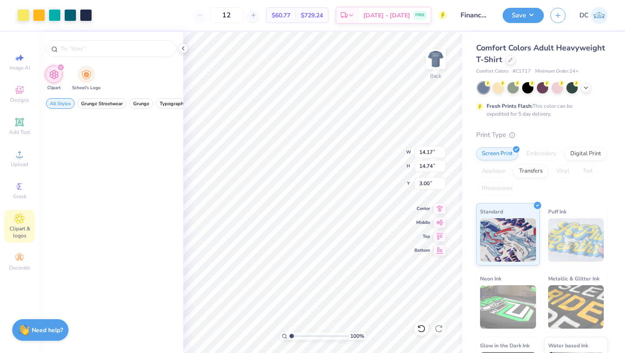
scroll to position [2506, 0]
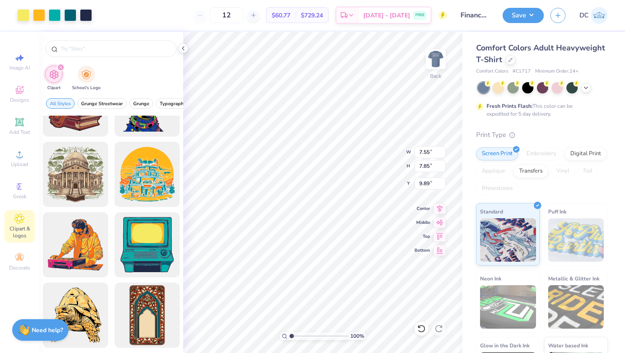
type input "7.55"
type input "7.85"
type input "5.84"
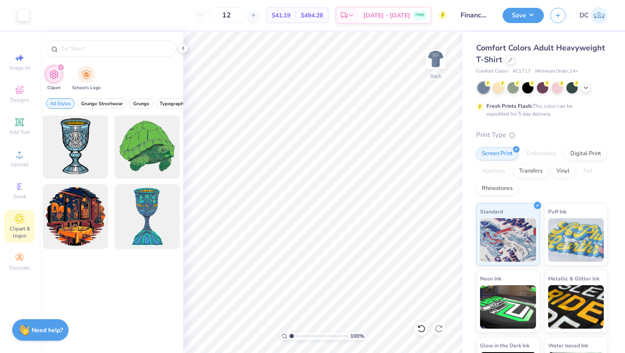
scroll to position [3542, 0]
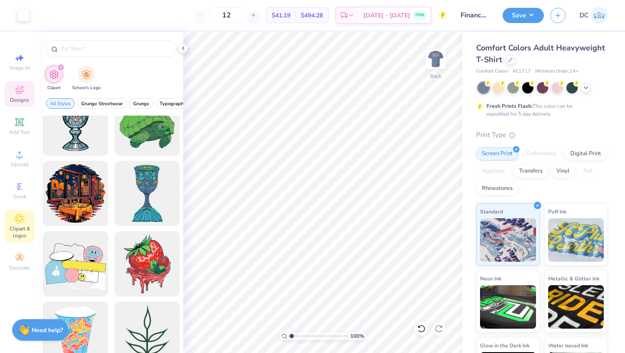
click at [20, 95] on div "Designs" at bounding box center [19, 94] width 30 height 26
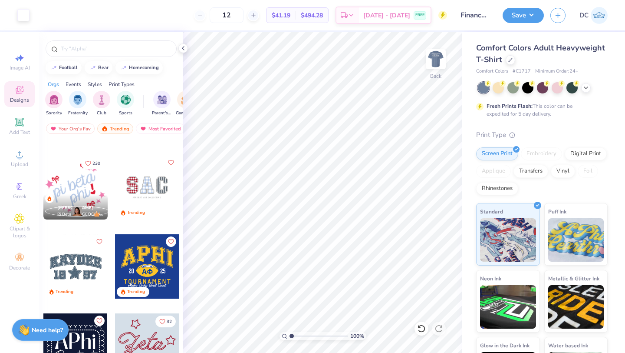
scroll to position [1256, 0]
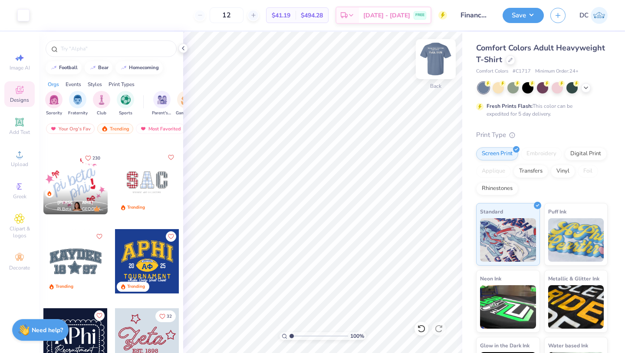
click at [435, 56] on img at bounding box center [436, 59] width 35 height 35
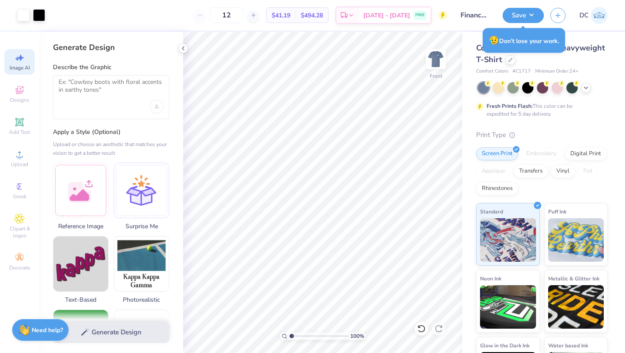
select select "4"
